Goal: Task Accomplishment & Management: Manage account settings

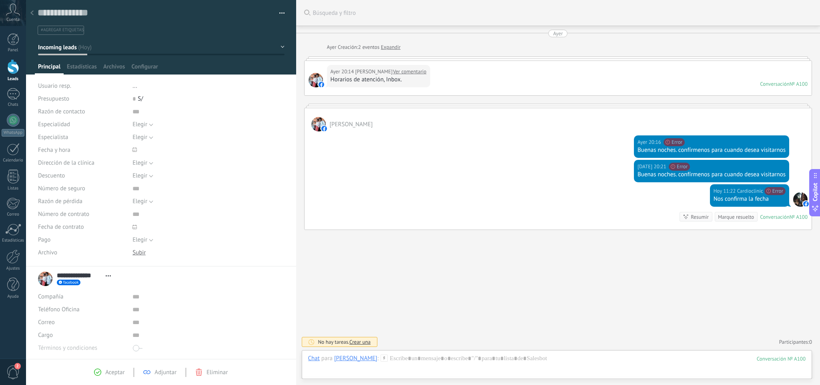
click at [9, 69] on div at bounding box center [13, 66] width 12 height 15
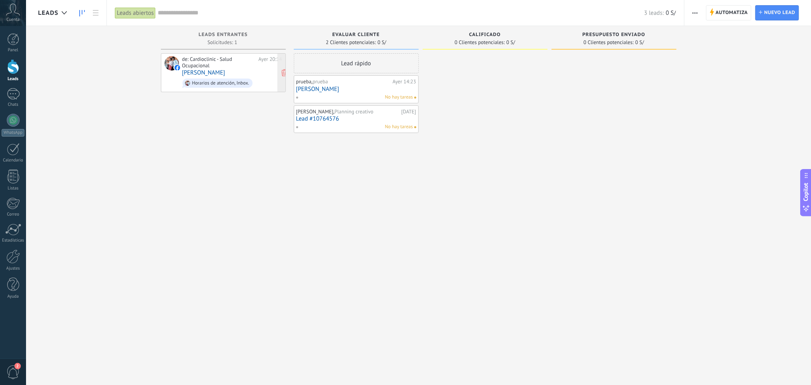
click at [253, 72] on div "de: Cardioclinic - Salud Ocupacional [DATE] 20:14 [PERSON_NAME] de atención, In…" at bounding box center [232, 72] width 100 height 33
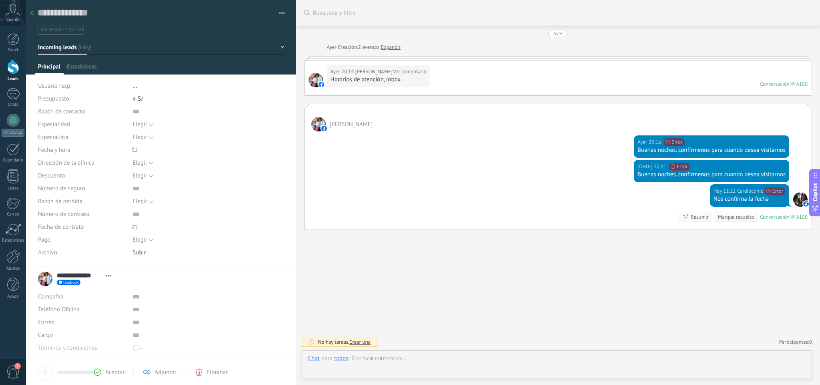
scroll to position [12, 0]
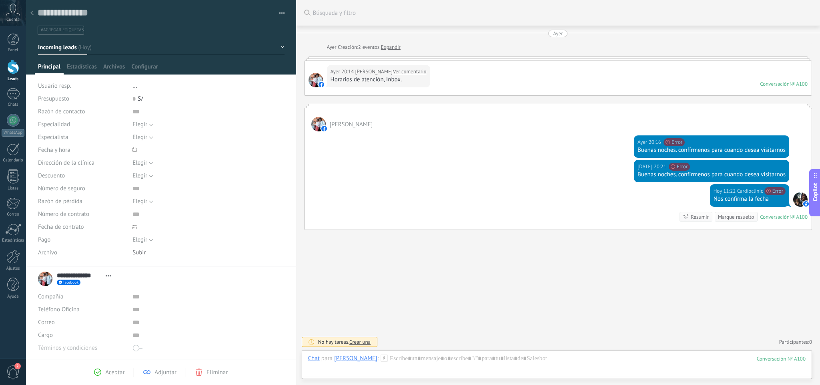
click at [34, 11] on div at bounding box center [31, 14] width 11 height 16
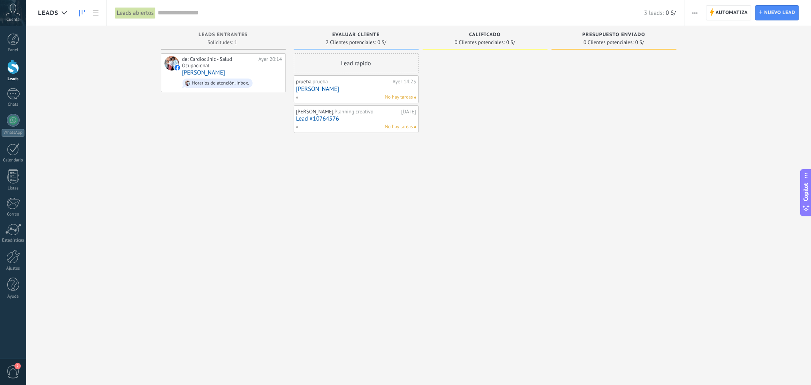
click at [362, 130] on div "No hay tareas" at bounding box center [354, 126] width 117 height 7
click at [365, 121] on link "Lead #10764576" at bounding box center [356, 118] width 120 height 7
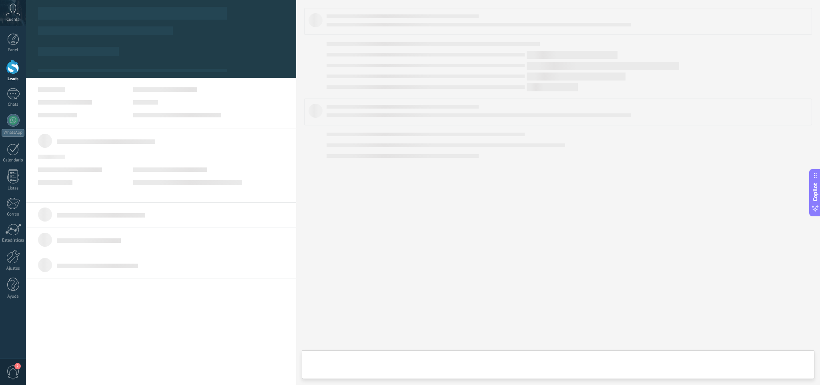
type textarea "***"
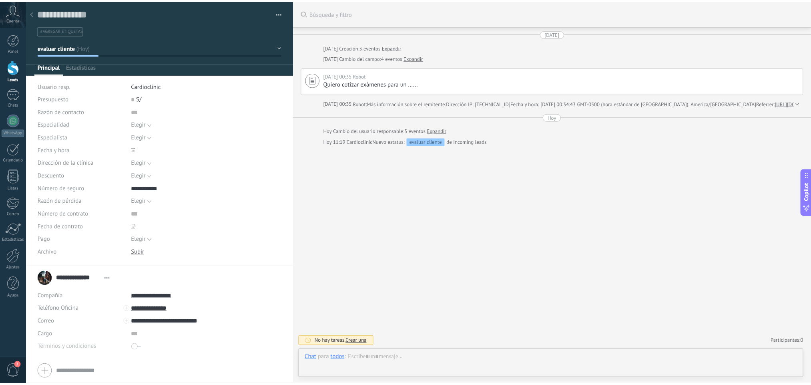
scroll to position [8, 0]
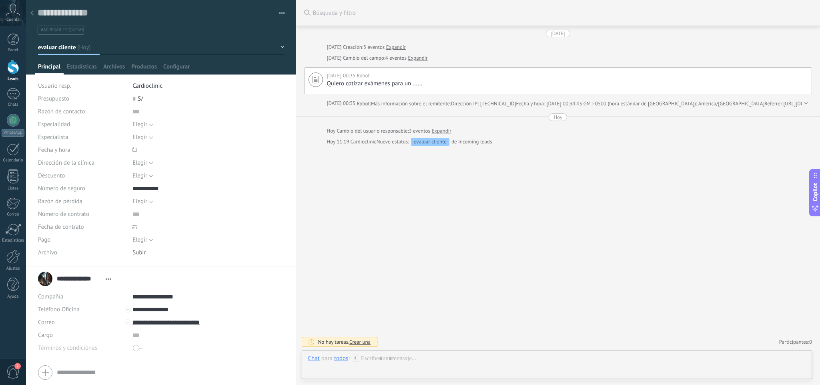
click at [32, 12] on use at bounding box center [31, 12] width 3 height 5
